Goal: Task Accomplishment & Management: Manage account settings

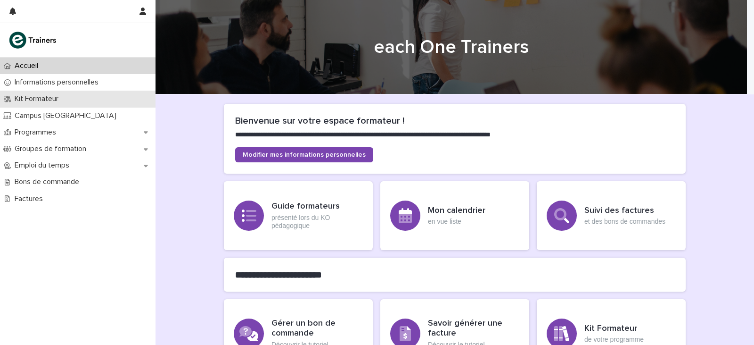
click at [58, 98] on p "Kit Formateur" at bounding box center [38, 98] width 55 height 9
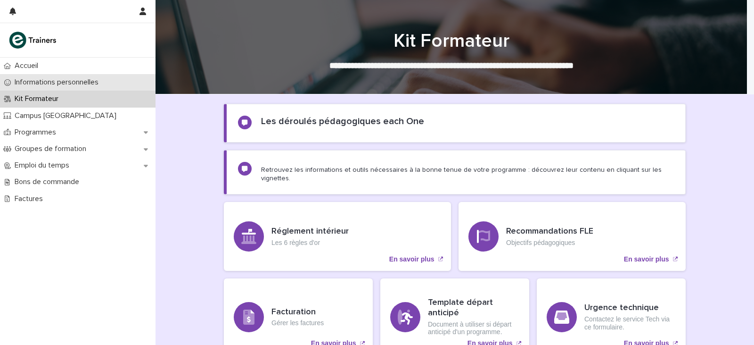
click at [69, 82] on p "Informations personnelles" at bounding box center [58, 82] width 95 height 9
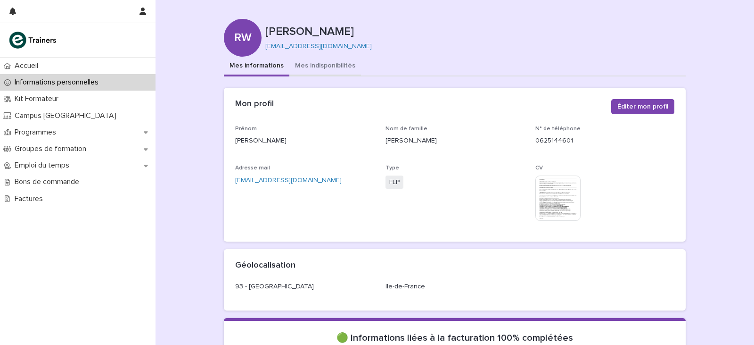
click at [316, 64] on button "Mes indisponibilités" at bounding box center [325, 67] width 72 height 20
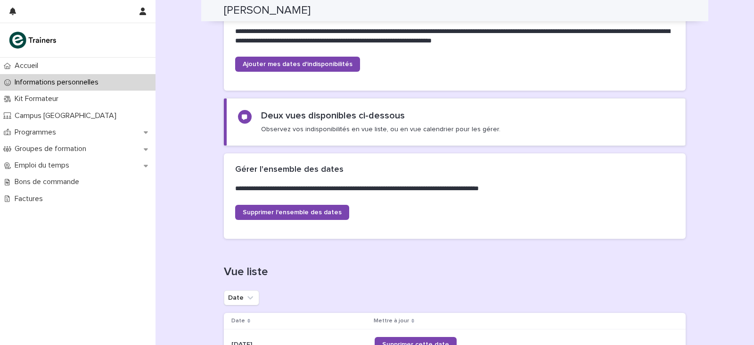
scroll to position [132, 0]
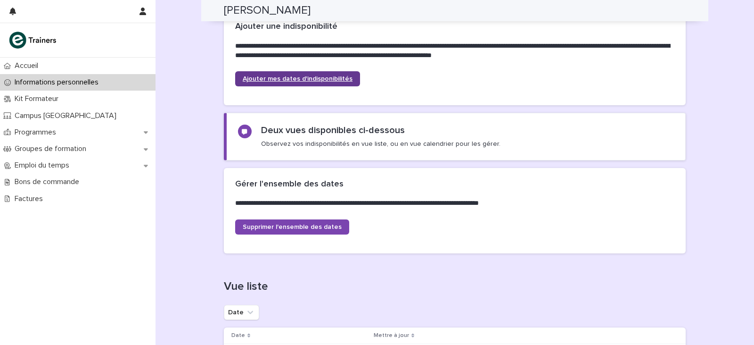
click at [322, 76] on span "Ajouter mes dates d'indisponibilités" at bounding box center [298, 78] width 110 height 7
click at [42, 81] on p "Informations personnelles" at bounding box center [58, 82] width 95 height 9
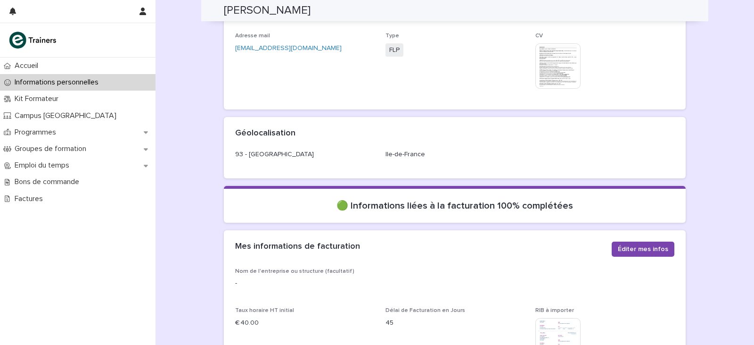
click at [64, 87] on div "Informations personnelles" at bounding box center [78, 82] width 156 height 16
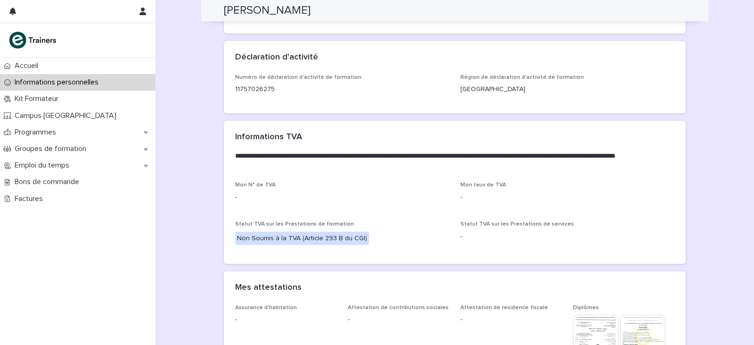
scroll to position [721, 0]
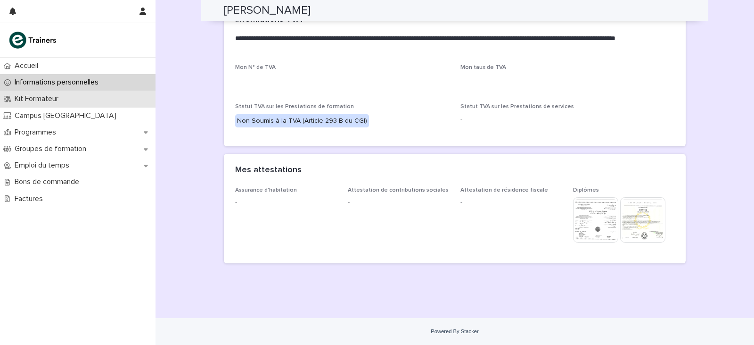
click at [61, 100] on p "Kit Formateur" at bounding box center [38, 98] width 55 height 9
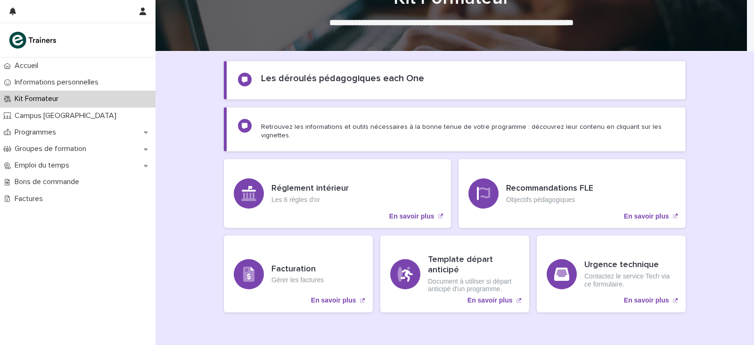
scroll to position [84, 0]
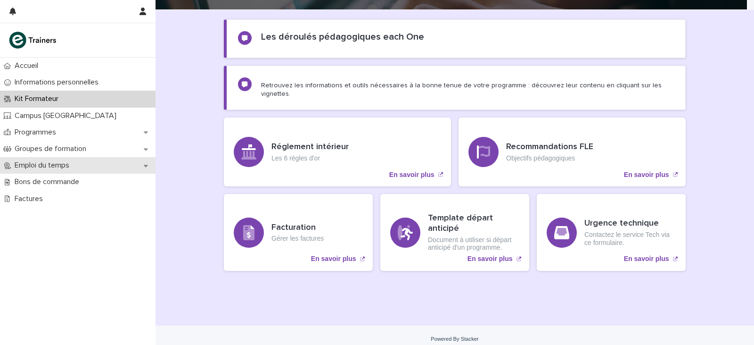
click at [57, 165] on p "Emploi du temps" at bounding box center [44, 165] width 66 height 9
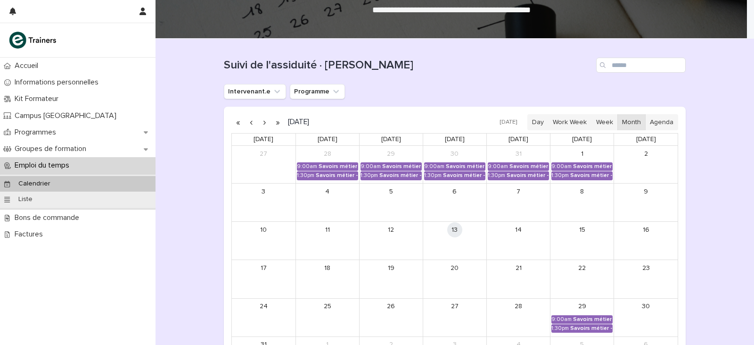
scroll to position [141, 0]
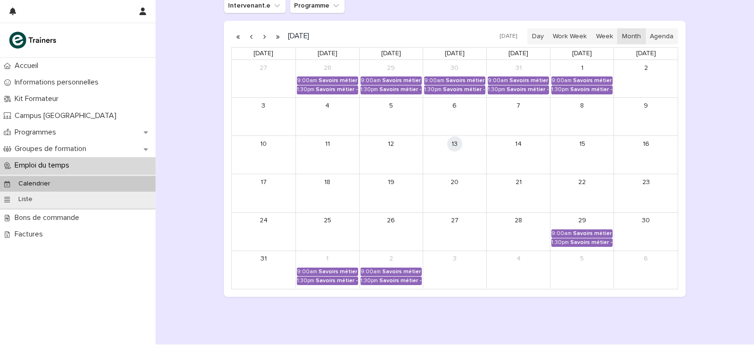
click at [259, 35] on button "button" at bounding box center [264, 36] width 13 height 15
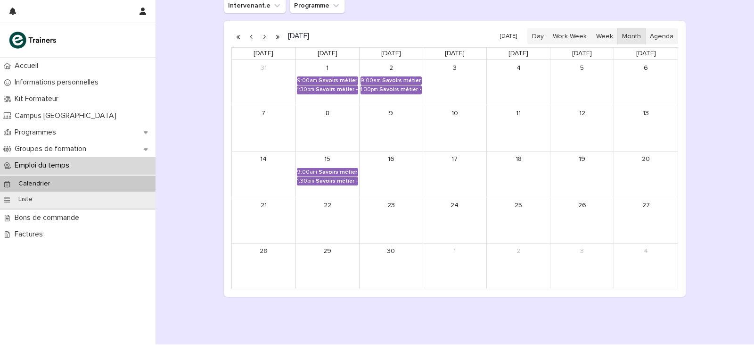
click at [259, 35] on button "button" at bounding box center [264, 36] width 13 height 15
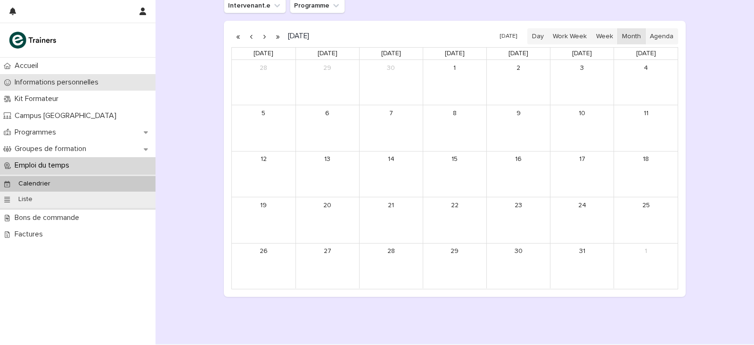
click at [71, 81] on p "Informations personnelles" at bounding box center [58, 82] width 95 height 9
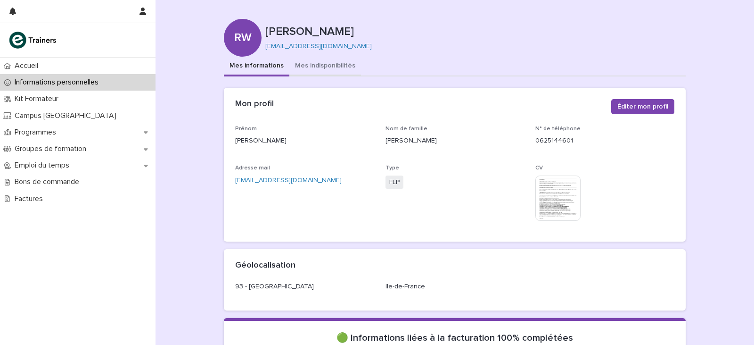
click at [307, 64] on button "Mes indisponibilités" at bounding box center [325, 67] width 72 height 20
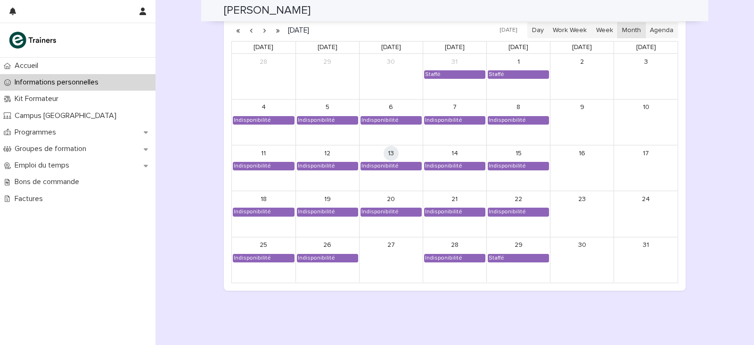
scroll to position [848, 0]
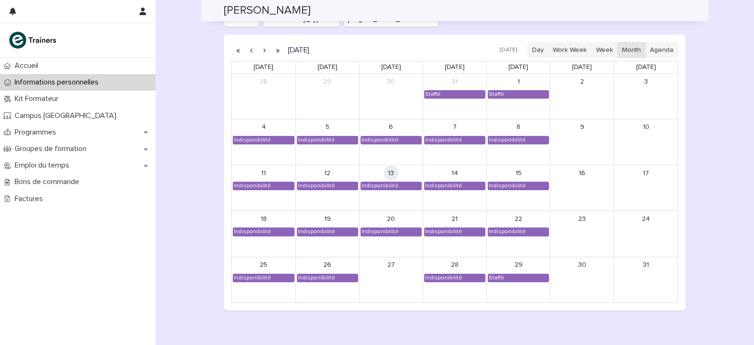
click at [260, 51] on button "button" at bounding box center [264, 49] width 13 height 15
